Goal: Task Accomplishment & Management: Complete application form

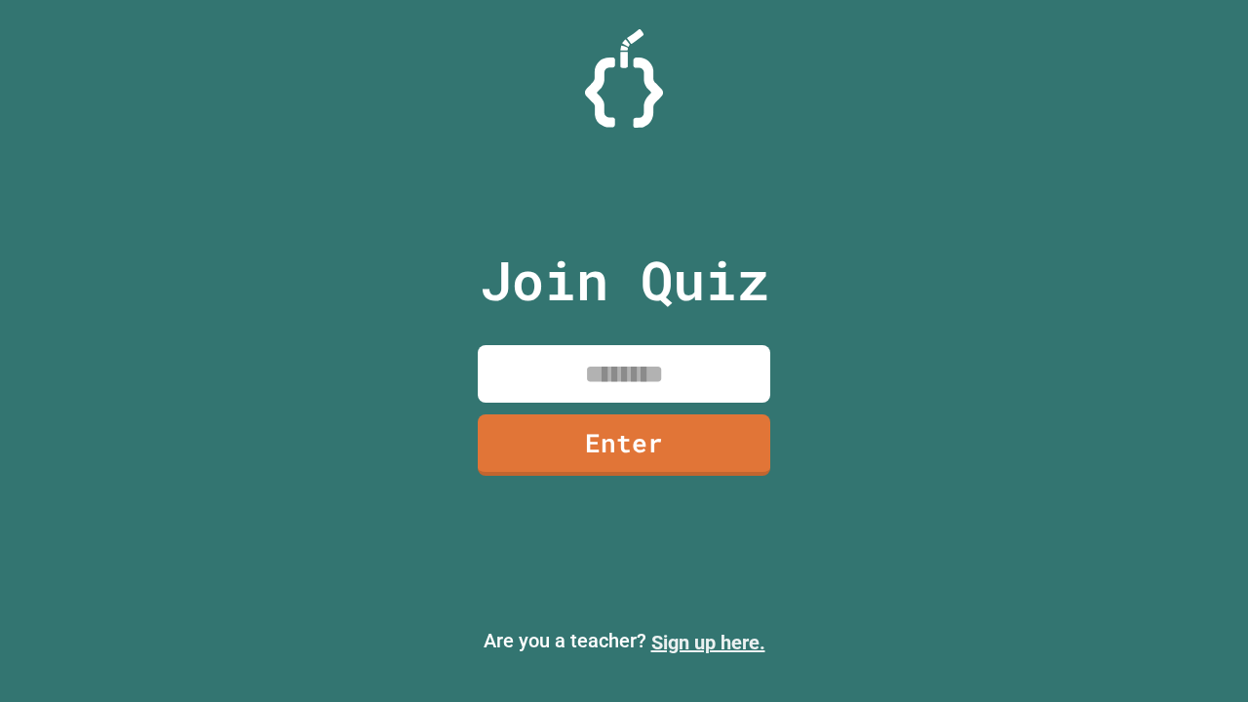
click at [708, 643] on link "Sign up here." at bounding box center [708, 642] width 114 height 23
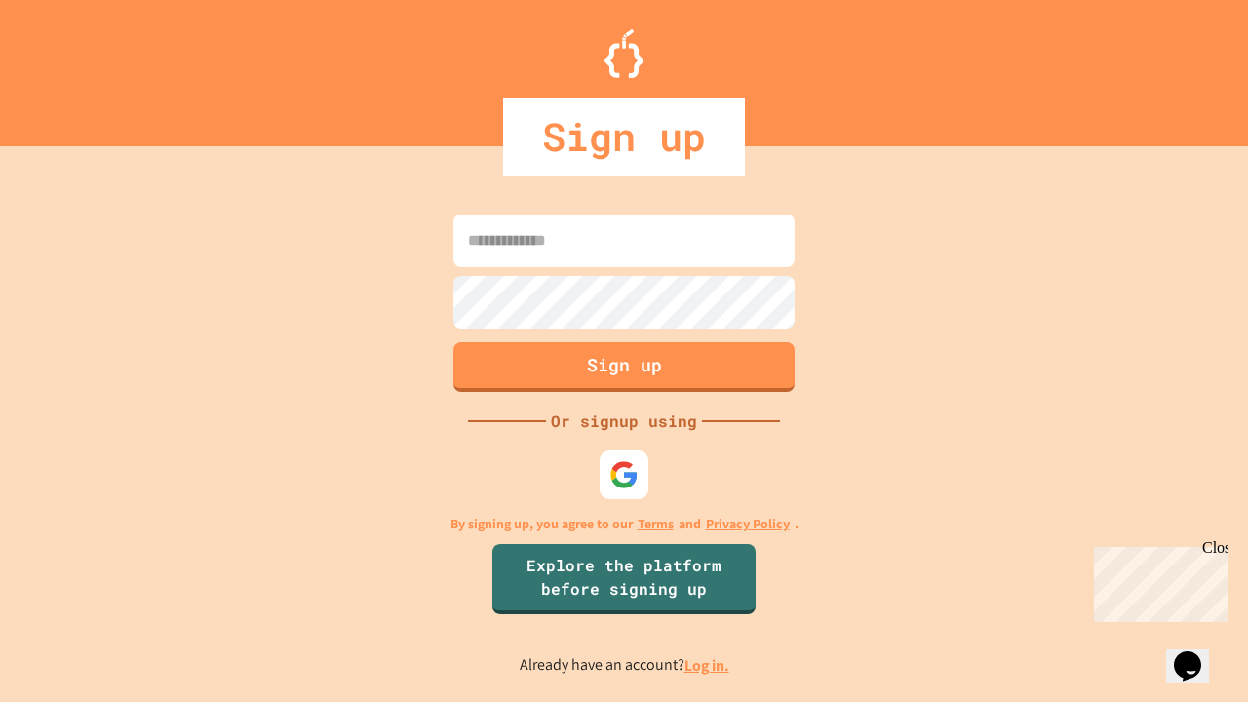
click at [708, 665] on link "Log in." at bounding box center [707, 665] width 45 height 20
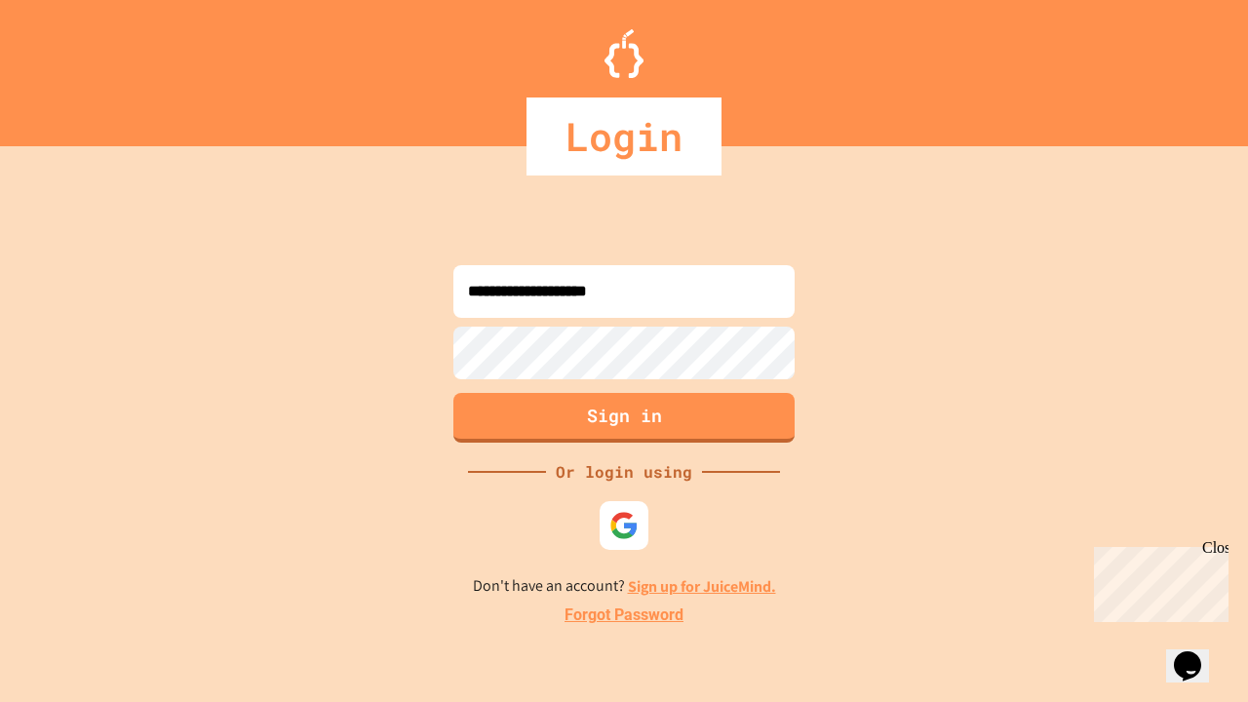
type input "**********"
